Goal: Communication & Community: Answer question/provide support

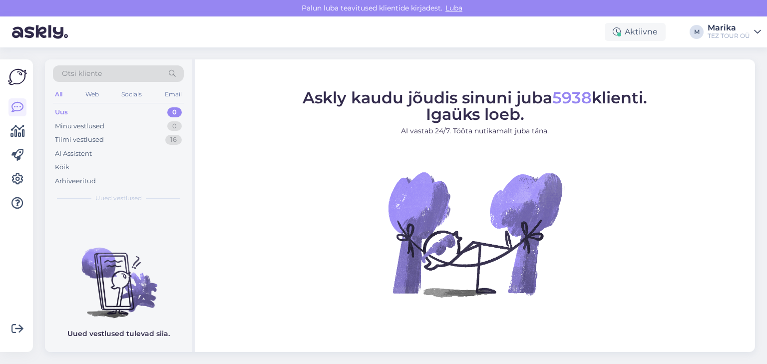
click at [517, 35] on div "Aktiivne M [PERSON_NAME] TEZ TOUR OÜ" at bounding box center [383, 31] width 767 height 31
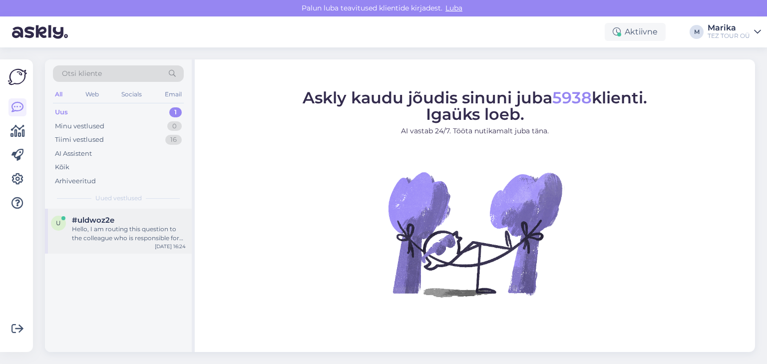
click at [167, 224] on div "#uldwoz2e Hello, I am routing this question to the colleague who is responsible…" at bounding box center [129, 229] width 114 height 27
